Goal: Contribute content

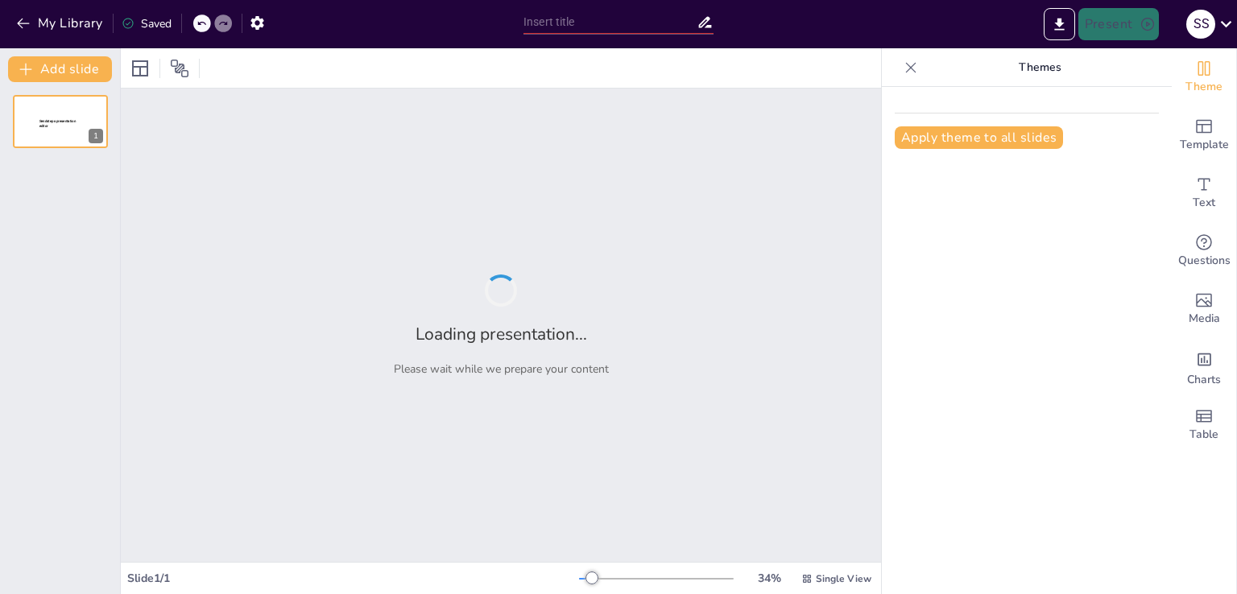
type input "Вчені, які змінили біологію: їх внесок та відкриття"
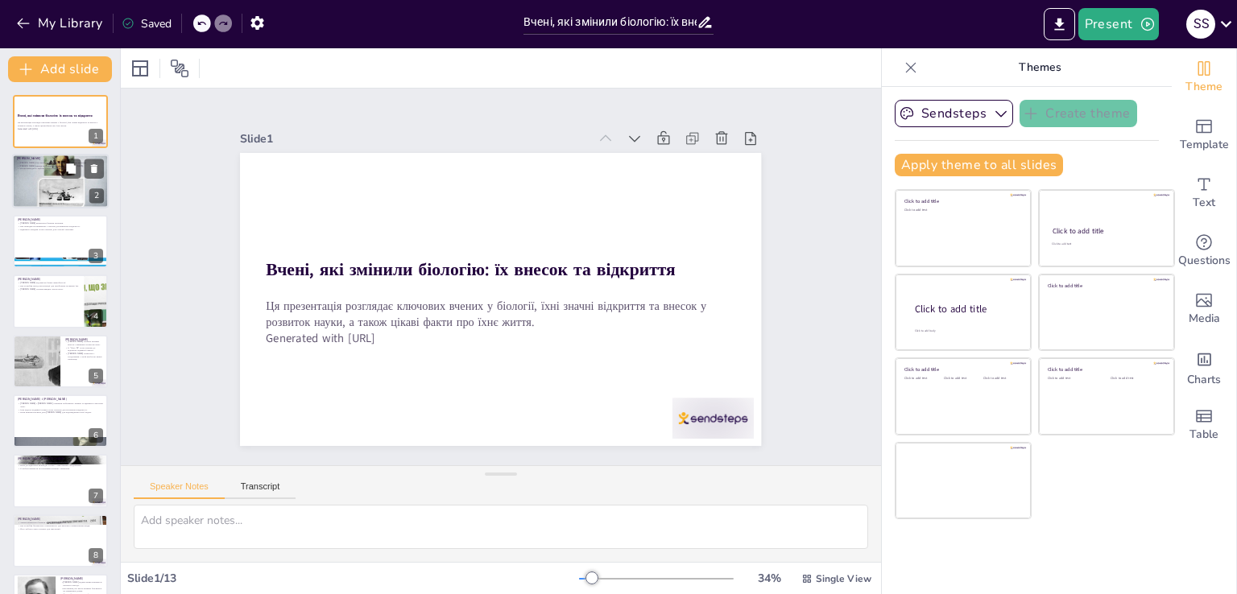
click at [49, 177] on div at bounding box center [60, 182] width 97 height 56
type textarea "[PERSON_NAME], як натураліст, зробив величезний внесок у біологію, запропонував…"
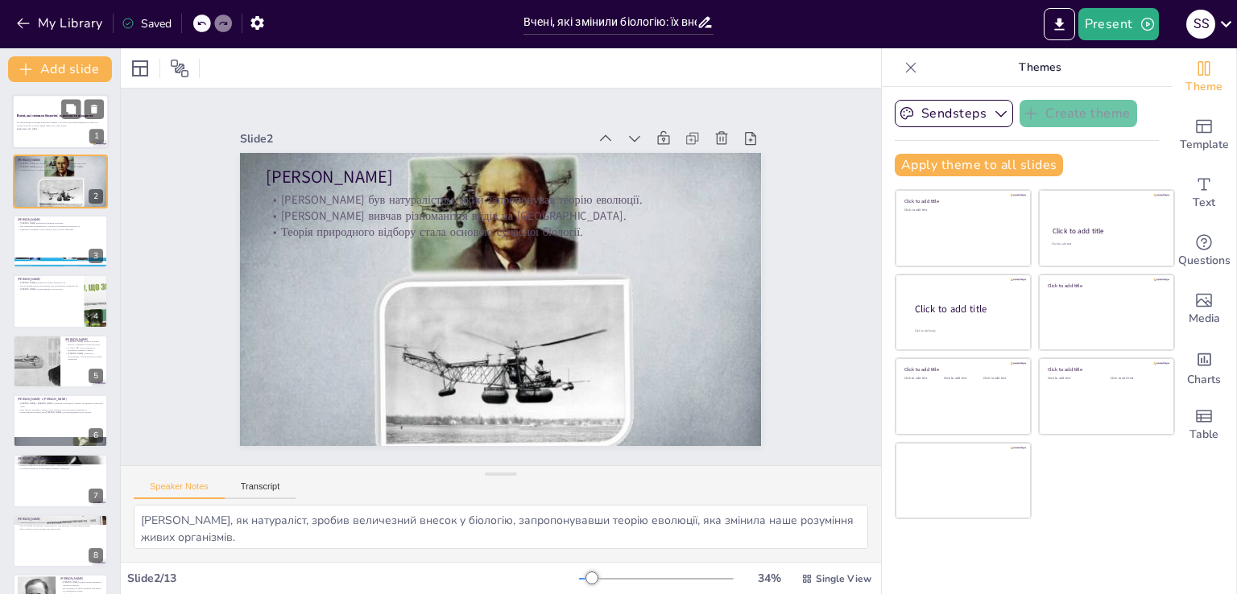
click at [43, 127] on div "Ця презентація розглядає ключових вчених у біології, їхні значні відкриття та в…" at bounding box center [60, 126] width 87 height 9
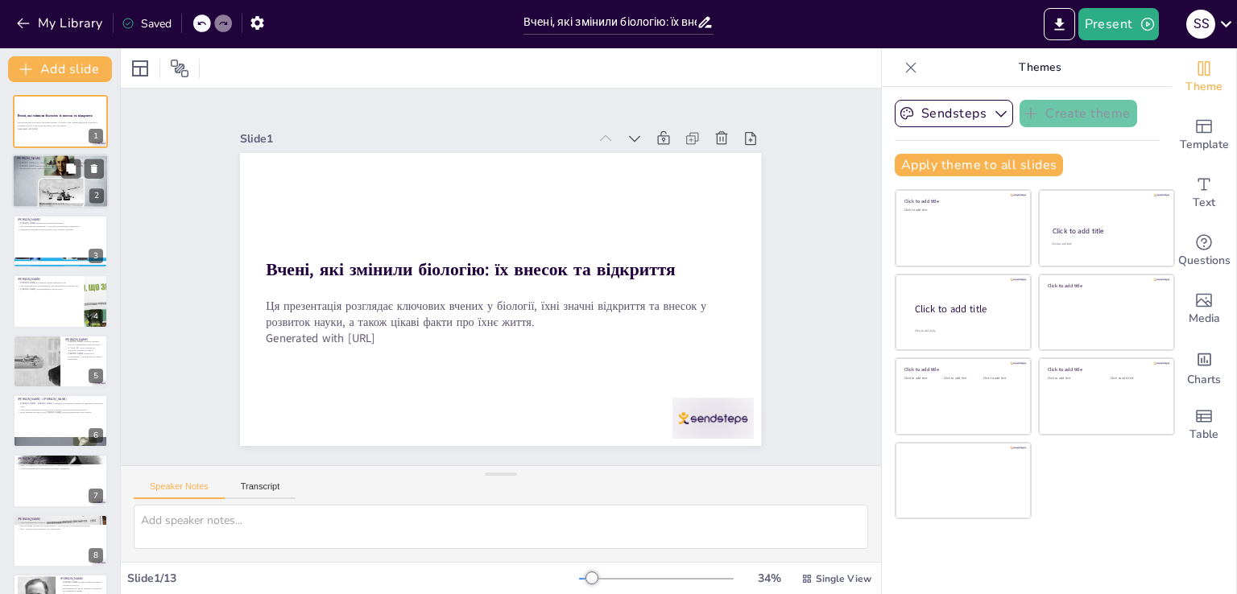
click at [45, 192] on div at bounding box center [60, 182] width 97 height 56
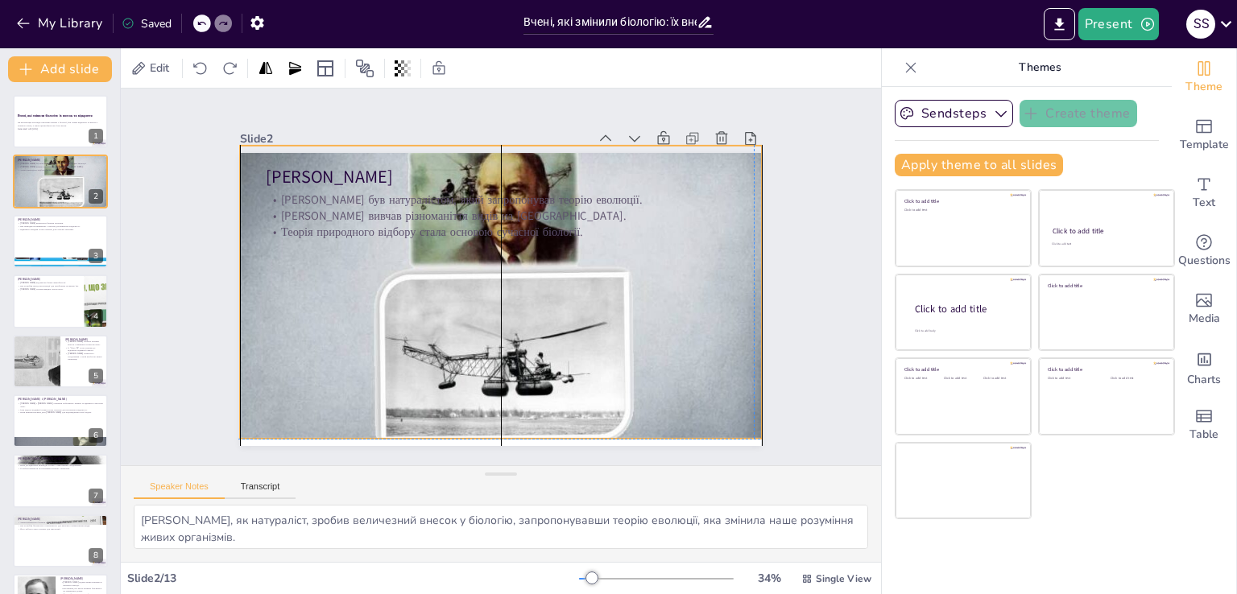
drag, startPoint x: 457, startPoint y: 252, endPoint x: 453, endPoint y: 242, distance: 11.5
click at [453, 242] on div at bounding box center [490, 266] width 589 height 572
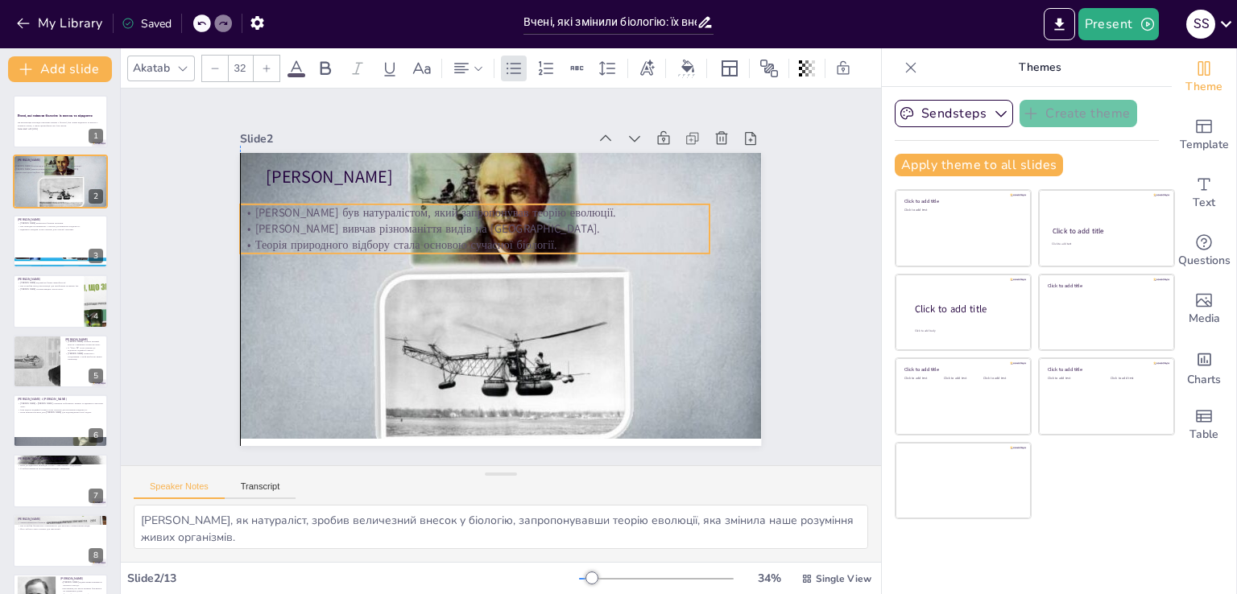
drag, startPoint x: 449, startPoint y: 204, endPoint x: 420, endPoint y: 217, distance: 31.7
click at [420, 217] on p "[PERSON_NAME] вивчав різноманіття видів на [GEOGRAPHIC_DATA]." at bounding box center [463, 316] width 160 height 451
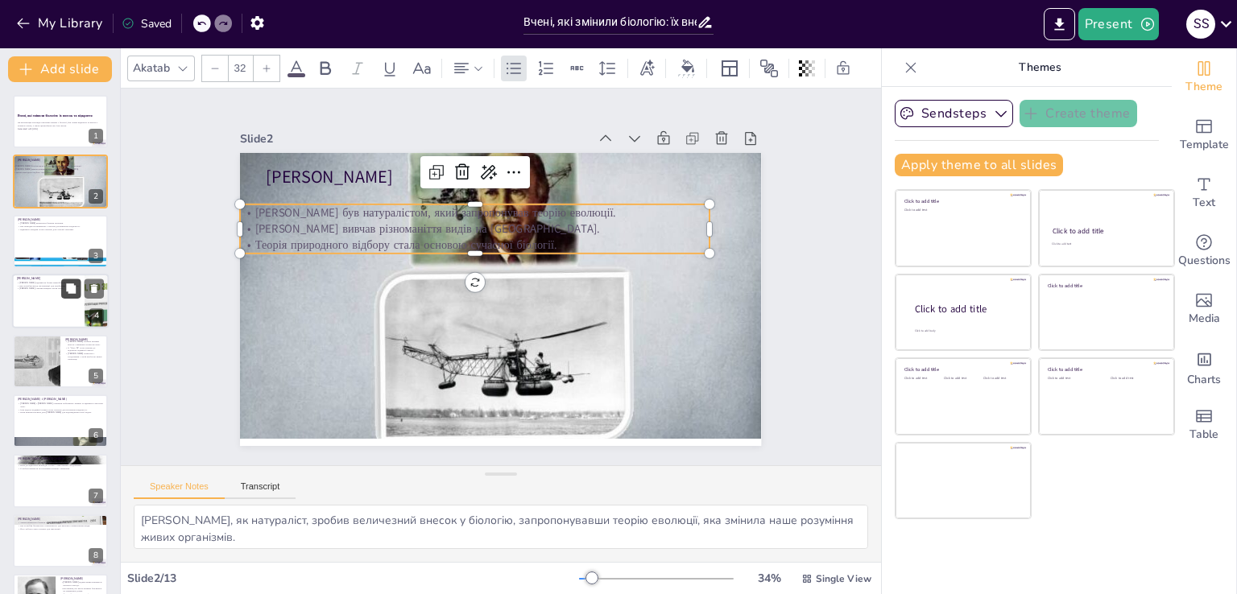
click at [64, 285] on div at bounding box center [82, 288] width 43 height 19
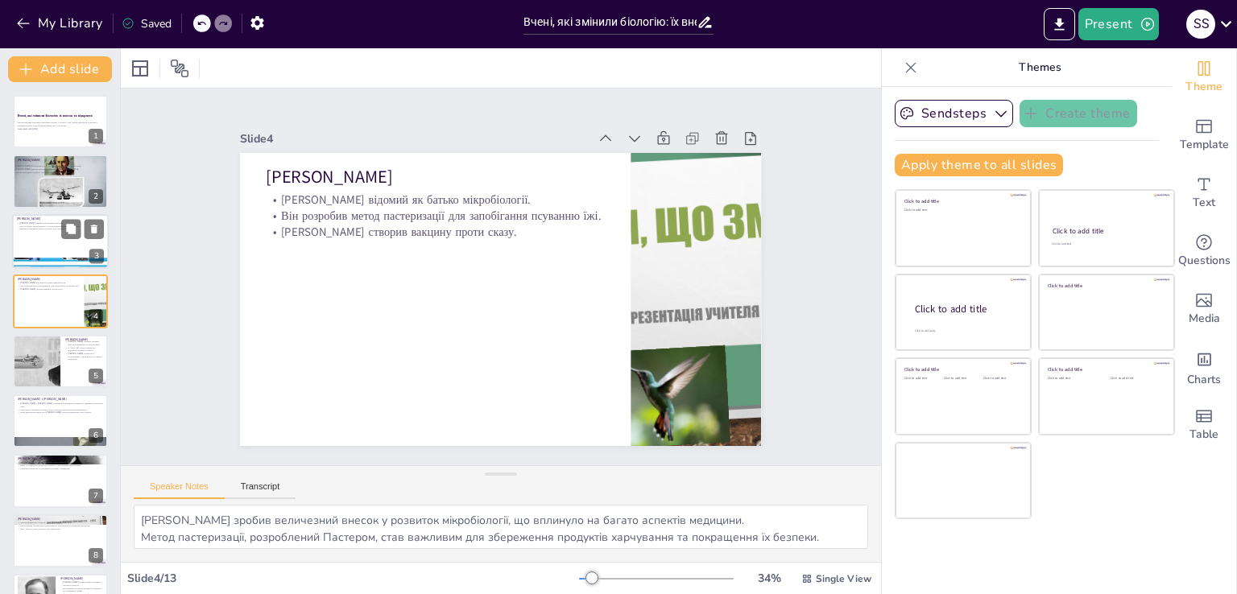
click at [45, 242] on div at bounding box center [60, 241] width 97 height 55
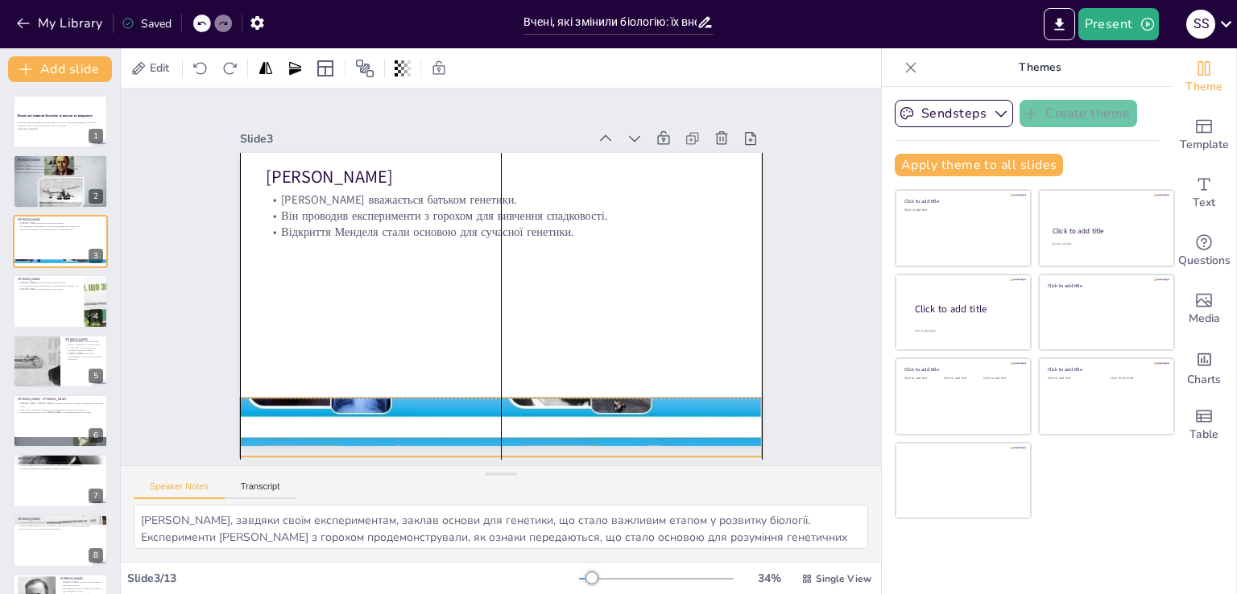
drag, startPoint x: 462, startPoint y: 424, endPoint x: 463, endPoint y: 440, distance: 16.1
click at [463, 440] on div "Slide 1 Вчені, які змінили біологію: їх внесок та відкриття Ця презентація розг…" at bounding box center [500, 277] width 789 height 817
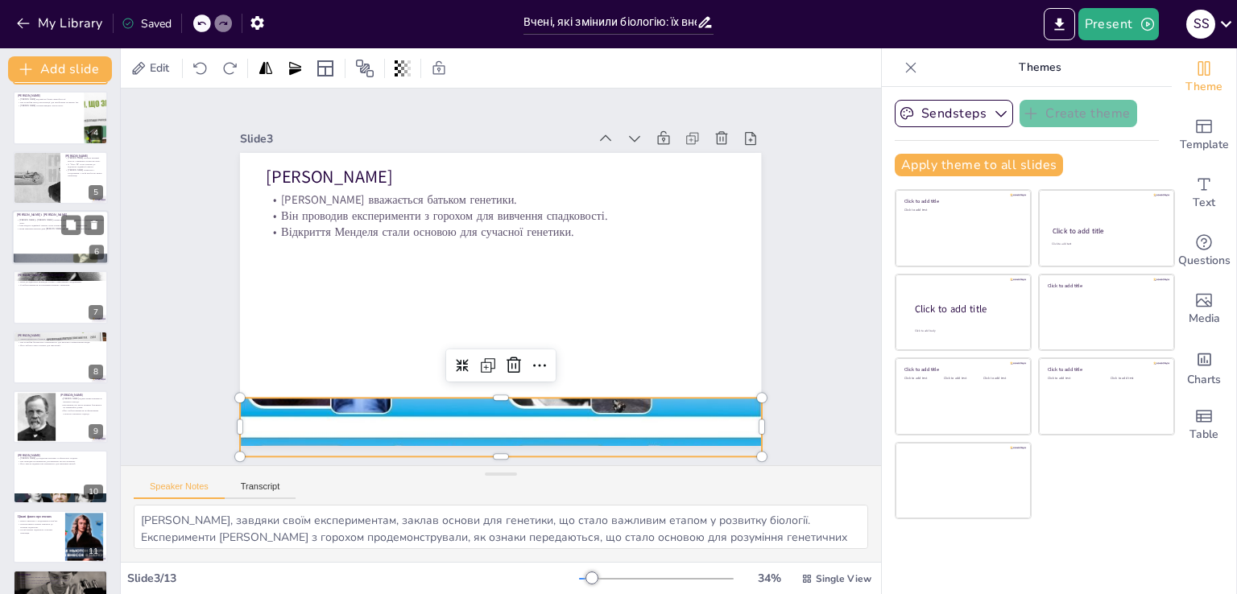
scroll to position [286, 0]
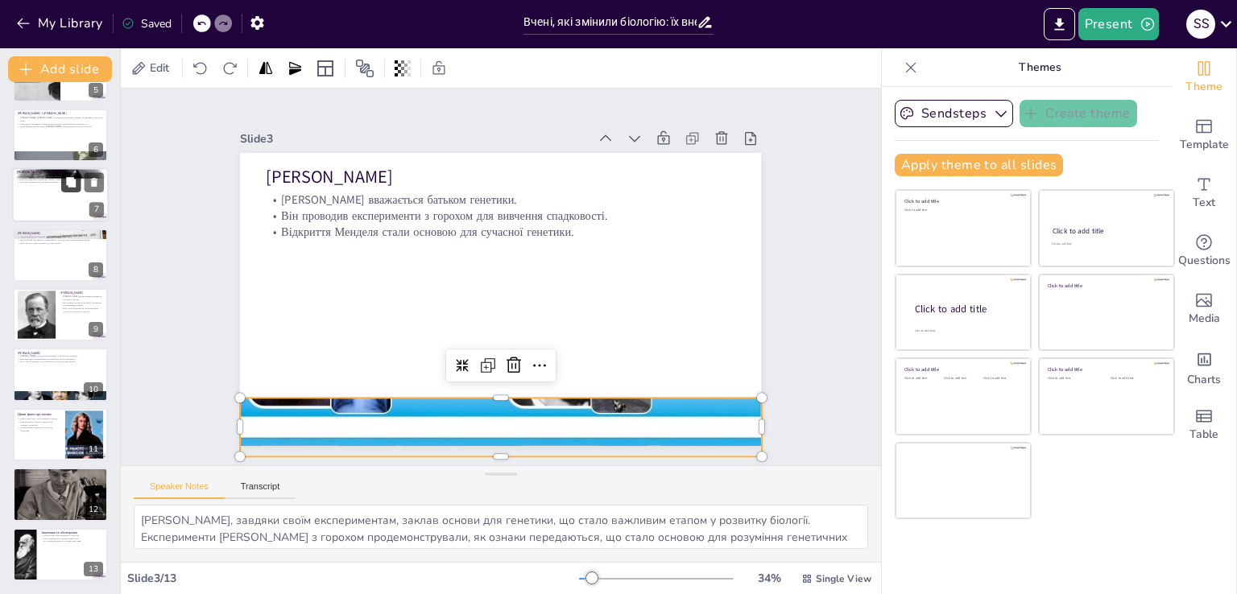
click at [74, 186] on icon at bounding box center [71, 182] width 10 height 10
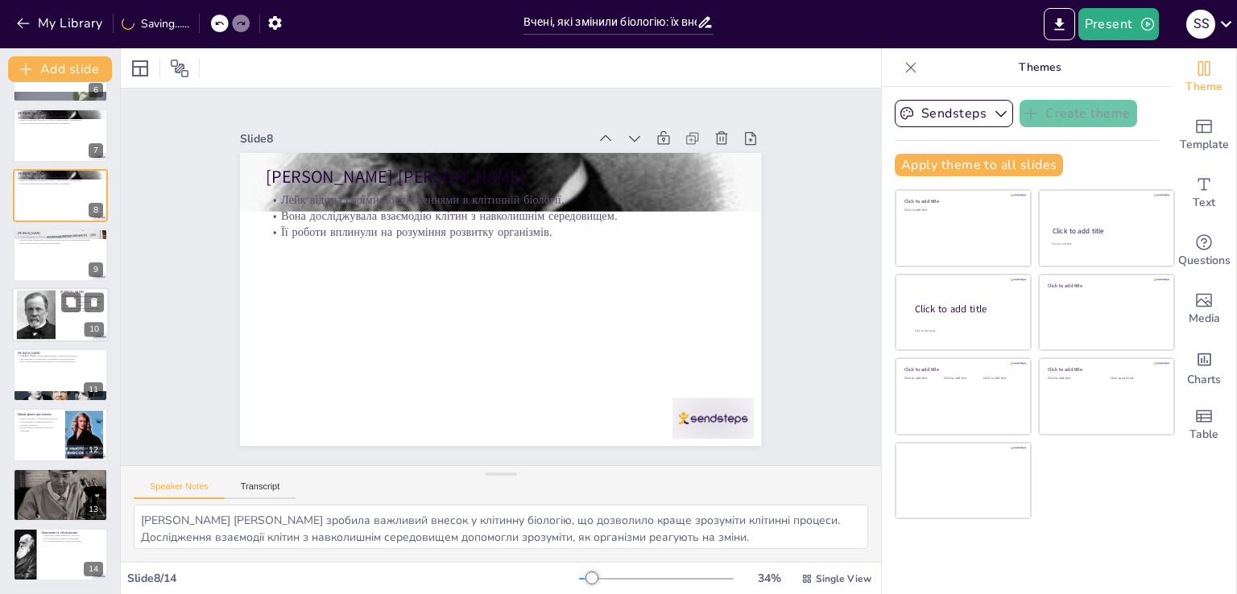
click at [29, 323] on div at bounding box center [36, 315] width 42 height 49
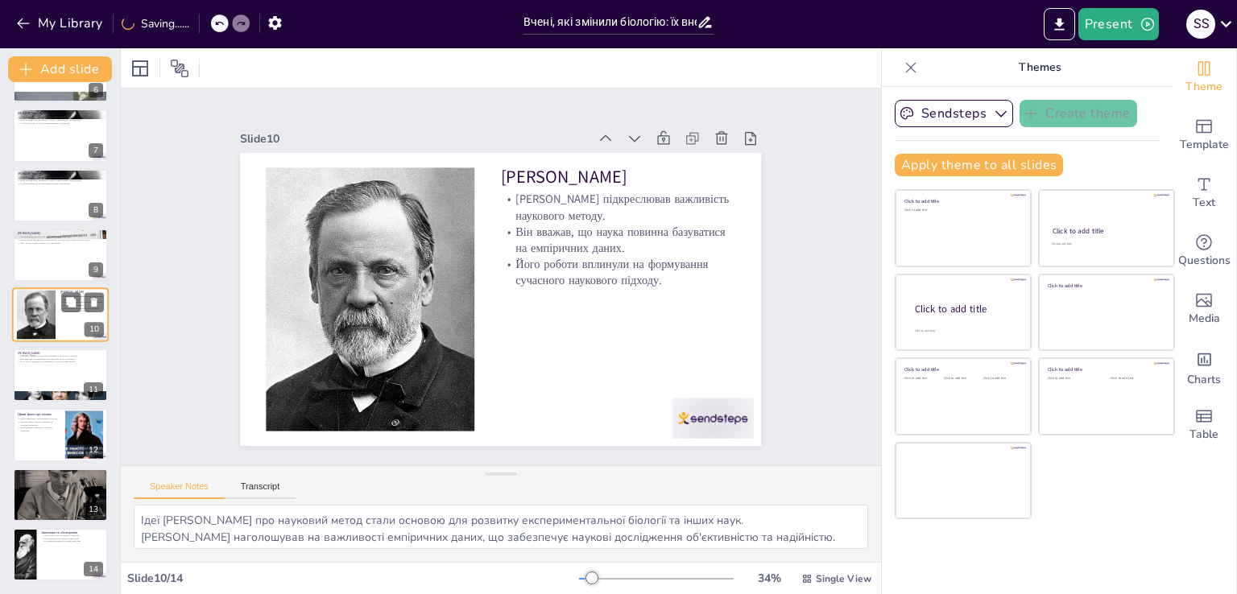
scroll to position [322, 0]
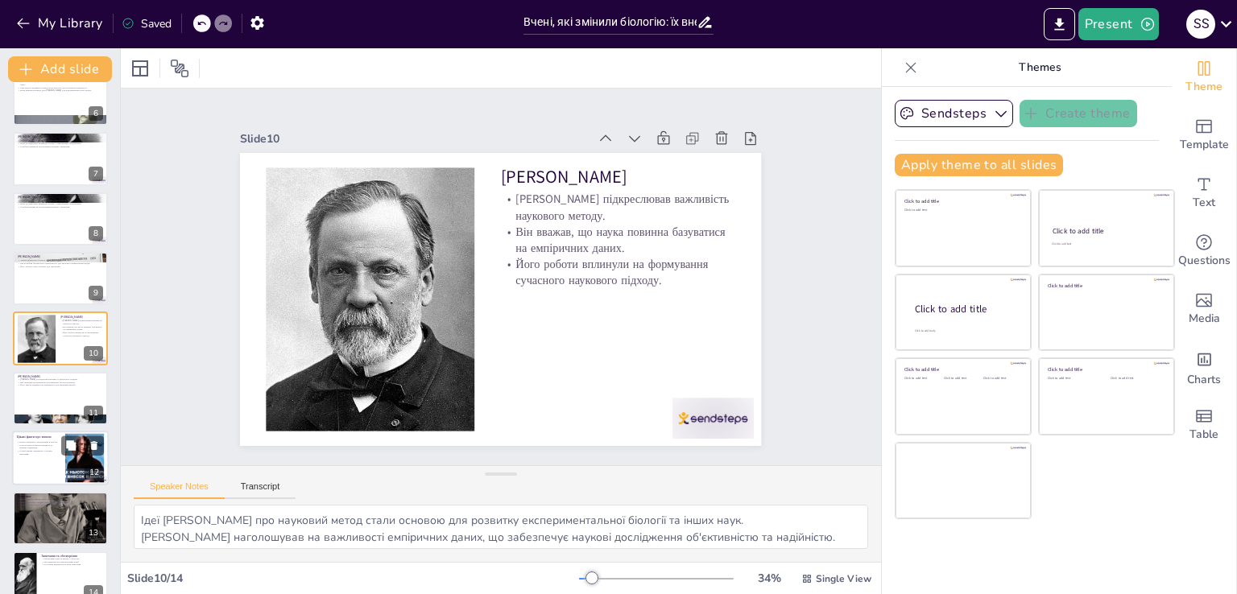
click at [48, 435] on p "Цікаві факти про вчених" at bounding box center [38, 437] width 43 height 5
type textarea "Багато вчених, попри труднощі, продовжували свою роботу, що є прикладом для нас…"
